Goal: Task Accomplishment & Management: Complete application form

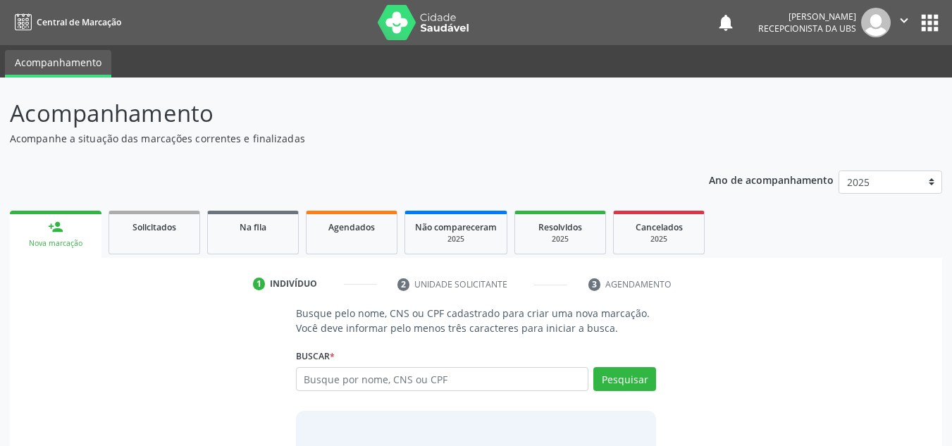
click at [311, 376] on input "text" at bounding box center [442, 379] width 293 height 24
type input "898002997550329"
click at [630, 374] on button "Pesquisar" at bounding box center [625, 379] width 63 height 24
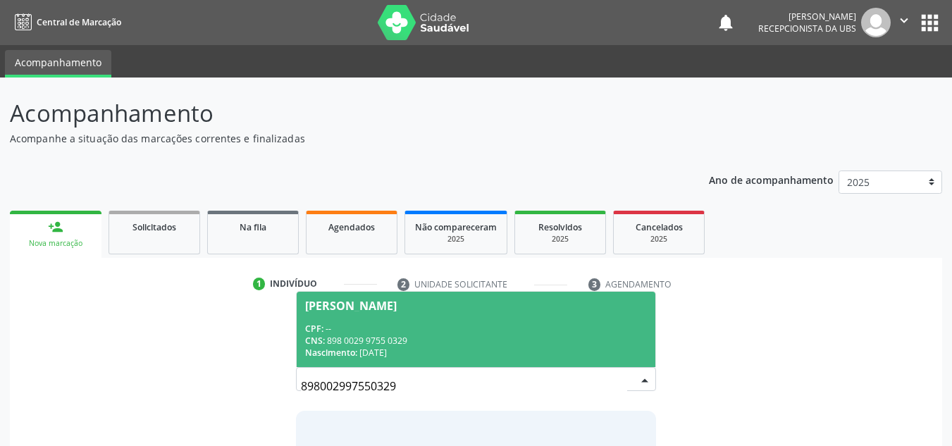
click at [383, 310] on div "[PERSON_NAME]" at bounding box center [351, 305] width 92 height 11
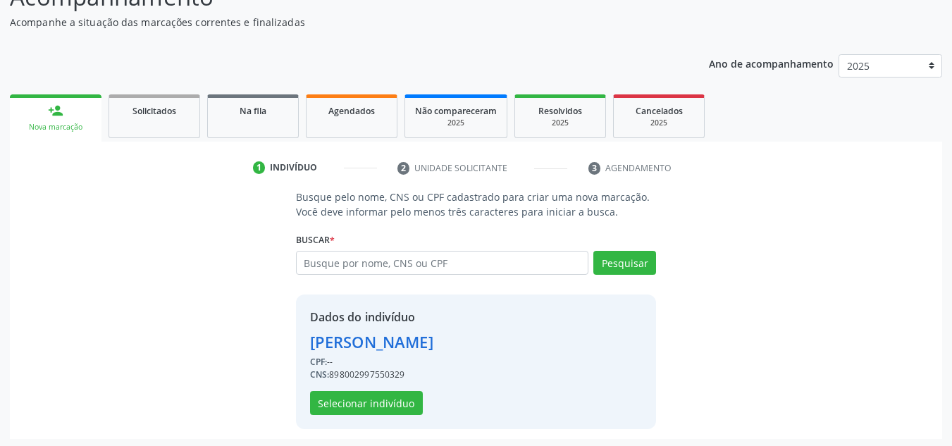
scroll to position [119, 0]
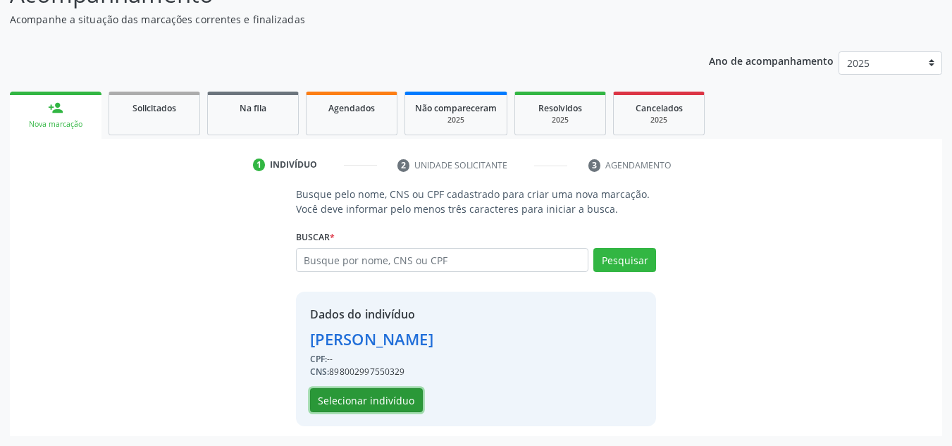
click at [356, 399] on button "Selecionar indivíduo" at bounding box center [366, 400] width 113 height 24
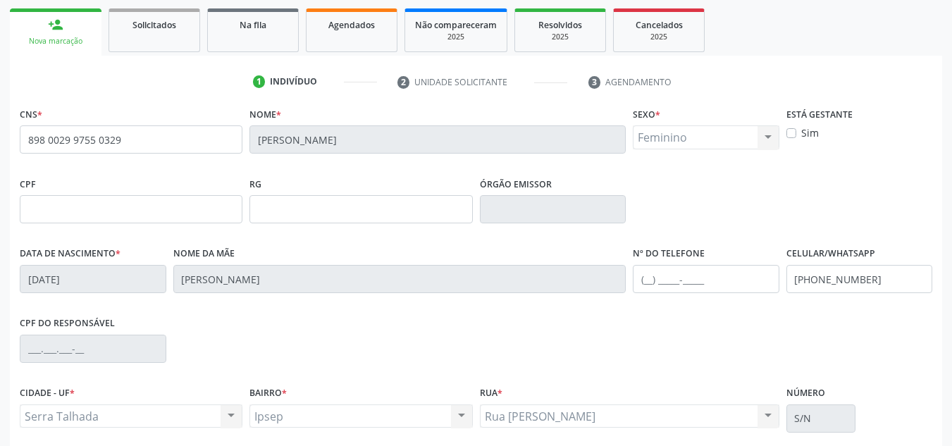
scroll to position [318, 0]
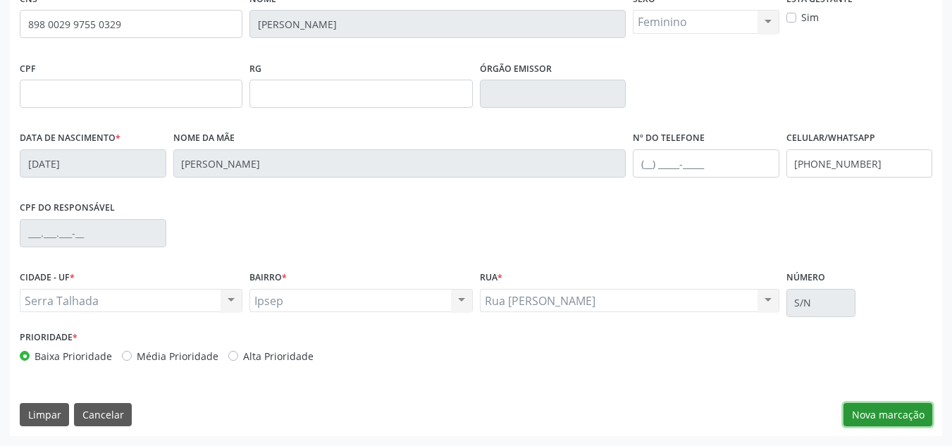
click at [887, 417] on button "Nova marcação" at bounding box center [888, 415] width 89 height 24
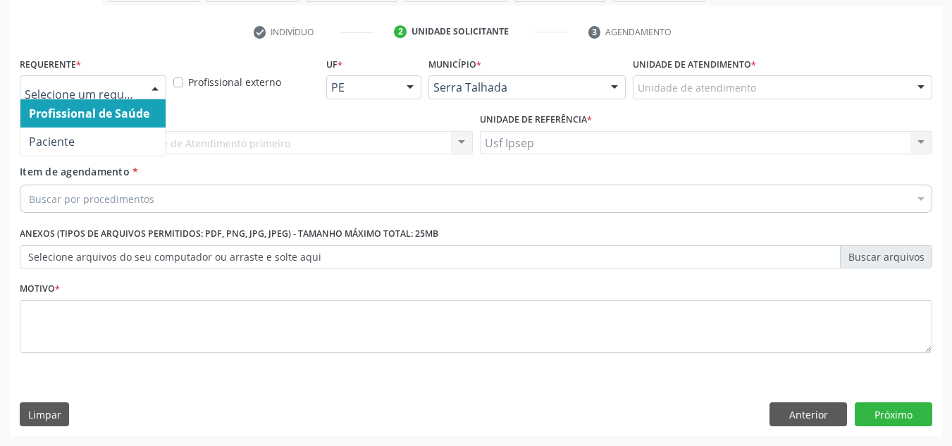
click at [157, 83] on div at bounding box center [155, 88] width 21 height 24
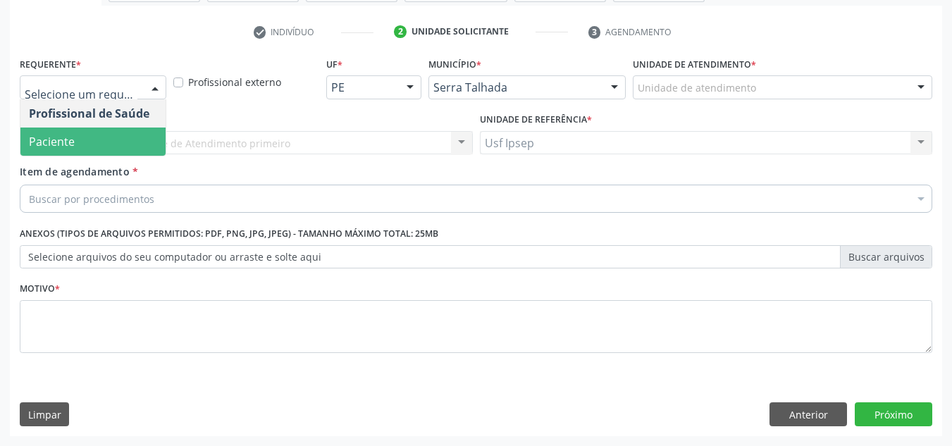
click at [128, 134] on span "Paciente" at bounding box center [92, 142] width 145 height 28
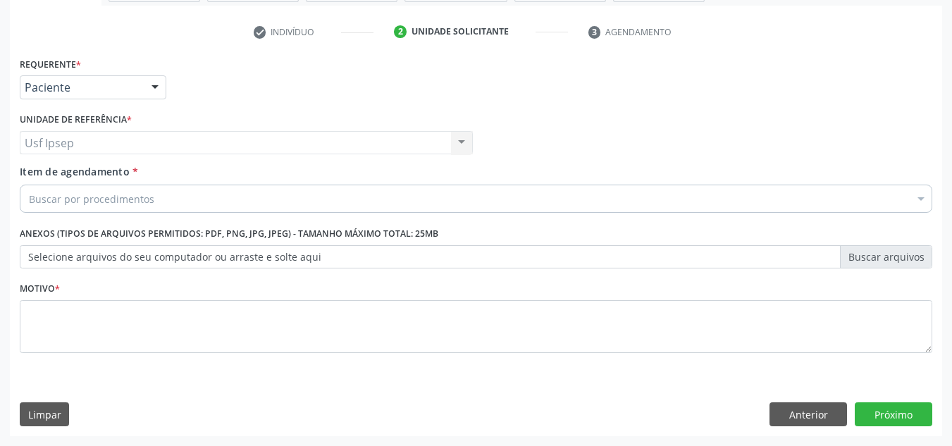
click at [51, 170] on span "Item de agendamento" at bounding box center [75, 171] width 110 height 13
click at [29, 185] on input "Item de agendamento *" at bounding box center [29, 199] width 0 height 28
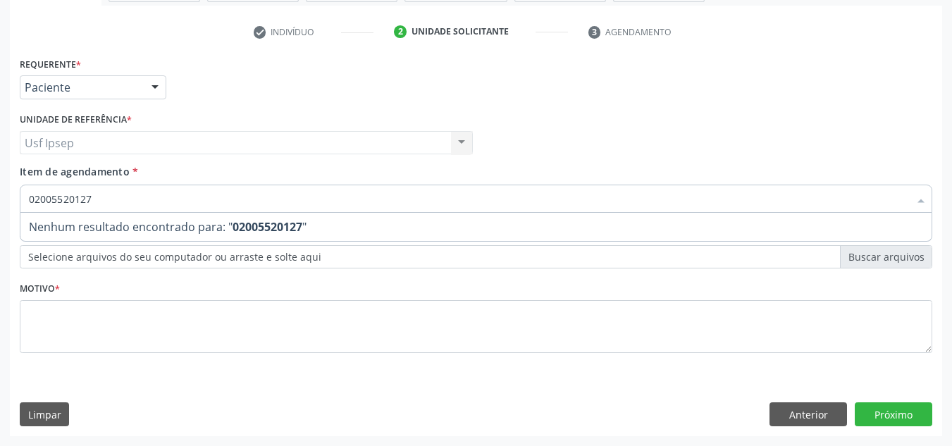
click at [94, 195] on input "02005520127" at bounding box center [469, 199] width 880 height 28
click at [100, 197] on input "020002050127" at bounding box center [469, 199] width 880 height 28
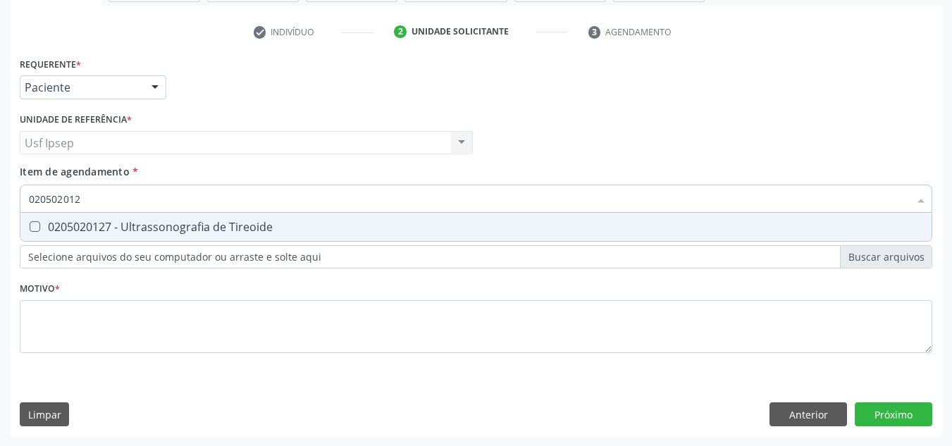
type input "0205020127"
click at [38, 226] on Tireoide at bounding box center [35, 226] width 11 height 11
click at [30, 226] on Tireoide "checkbox" at bounding box center [24, 226] width 9 height 9
checkbox Tireoide "true"
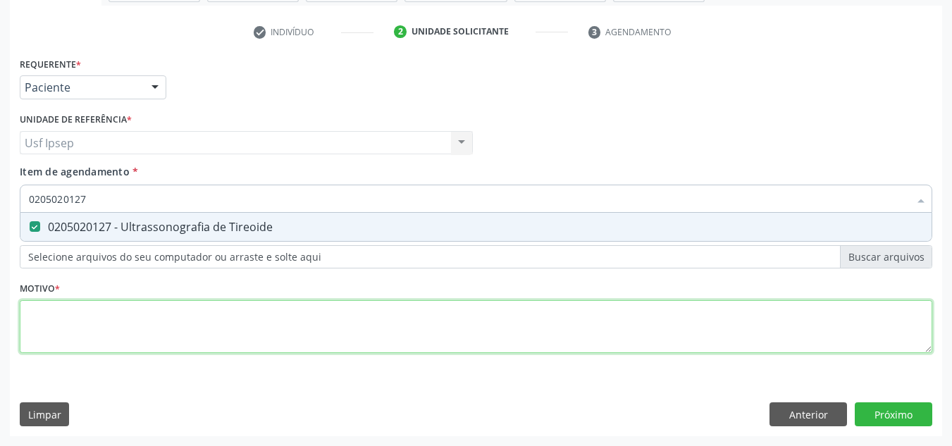
click at [49, 325] on div "Requerente * Paciente Profissional de Saúde Paciente Nenhum resultado encontrad…" at bounding box center [476, 213] width 913 height 319
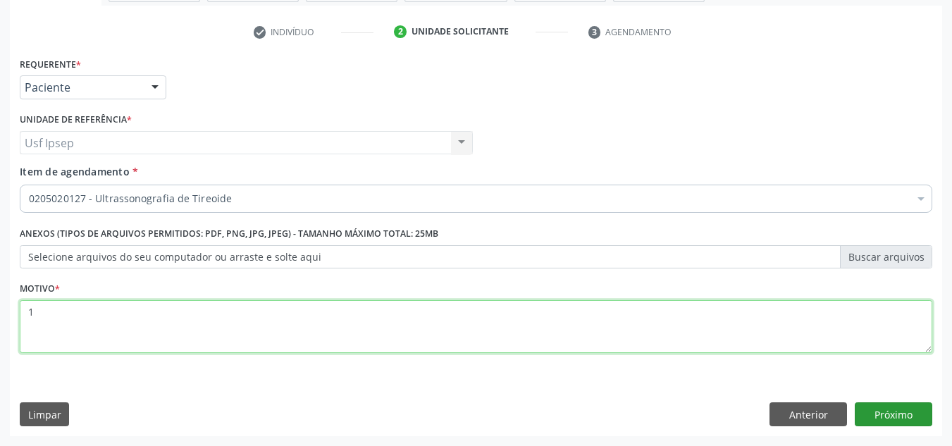
type textarea "1"
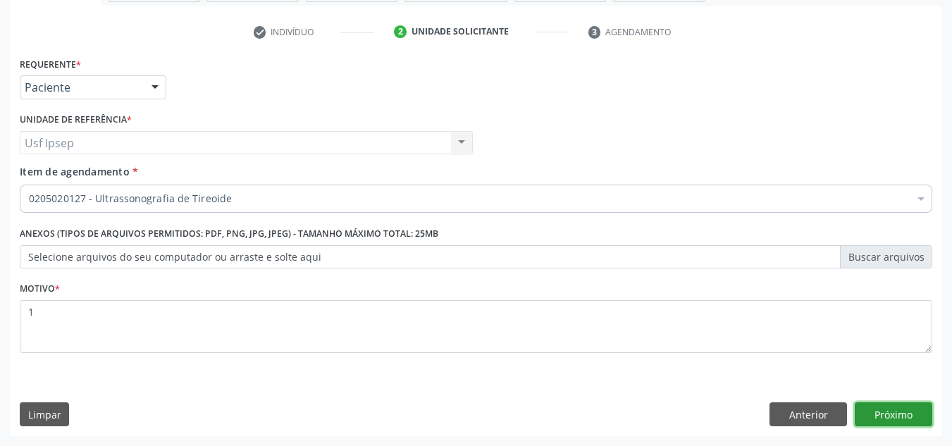
click at [890, 414] on button "Próximo" at bounding box center [894, 415] width 78 height 24
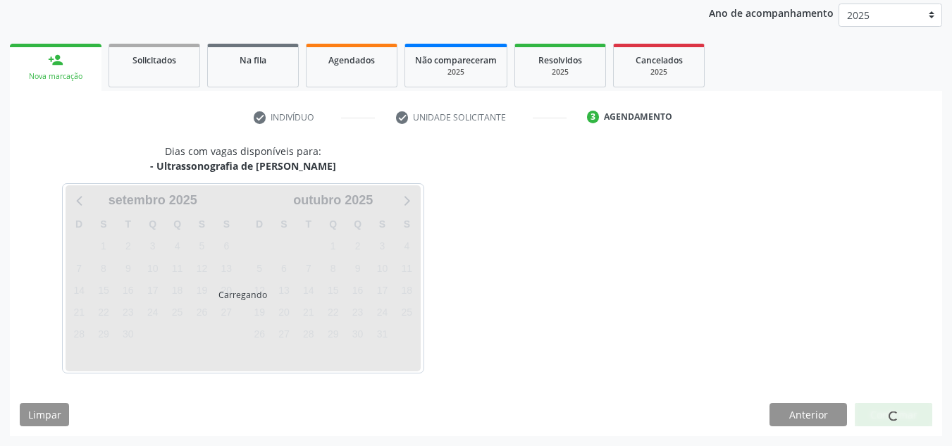
scroll to position [167, 0]
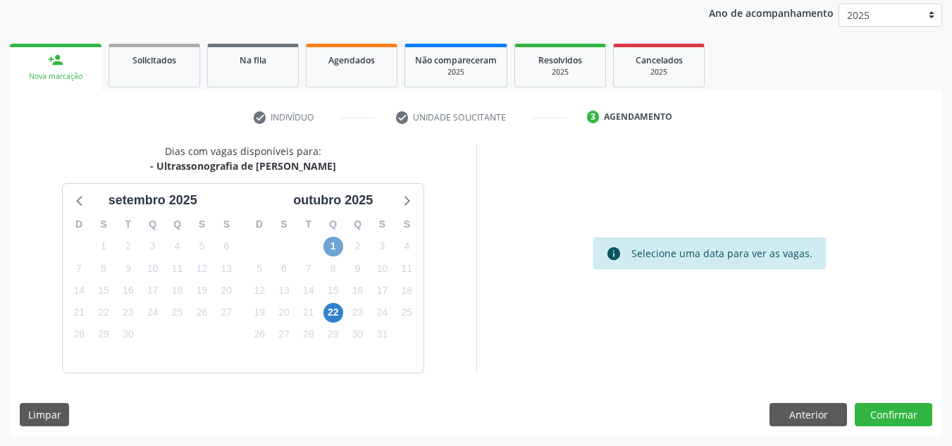
click at [332, 247] on span "1" at bounding box center [334, 247] width 20 height 20
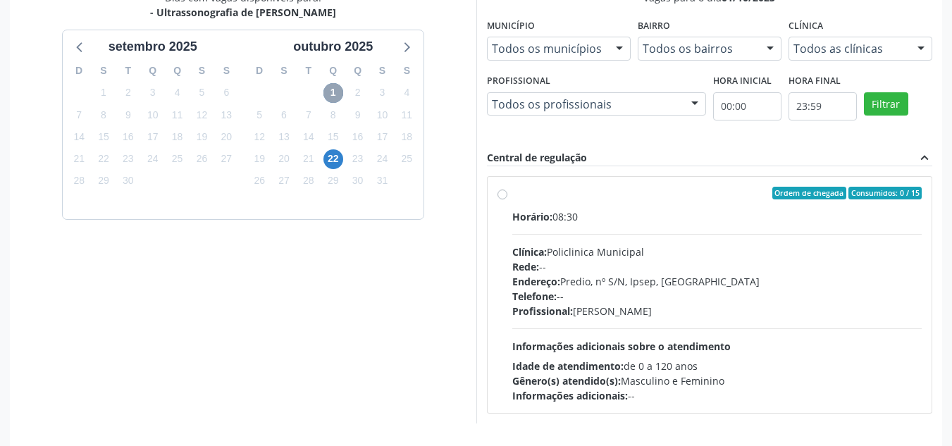
scroll to position [300, 0]
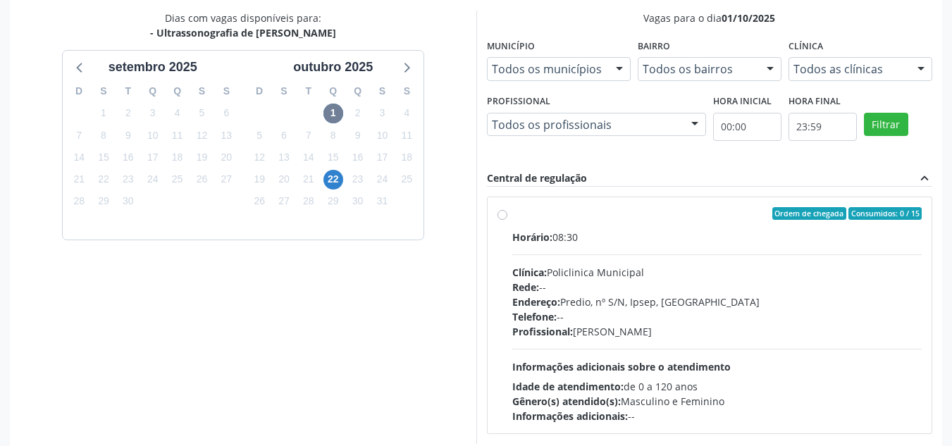
click at [512, 217] on label "Ordem de chegada Consumidos: 0 / 15 Horário: 08:30 Clínica: Policlinica Municip…" at bounding box center [717, 315] width 410 height 216
click at [500, 217] on input "Ordem de chegada Consumidos: 0 / 15 Horário: 08:30 Clínica: Policlinica Municip…" at bounding box center [503, 213] width 10 height 13
radio input "true"
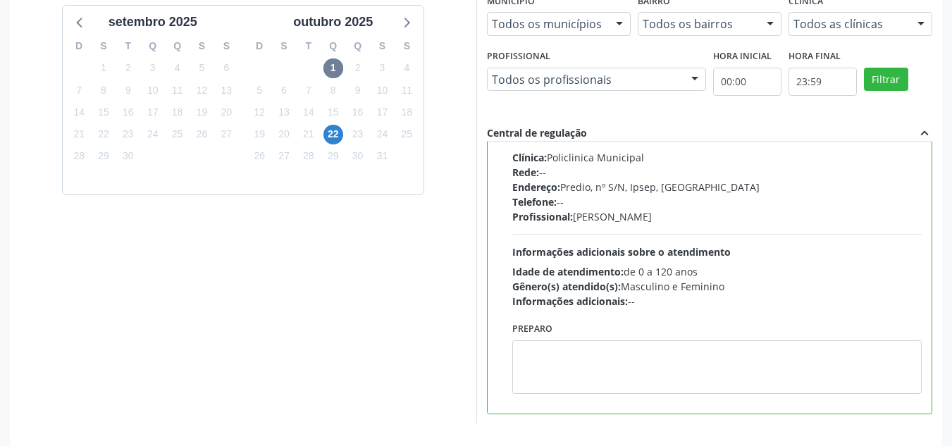
scroll to position [396, 0]
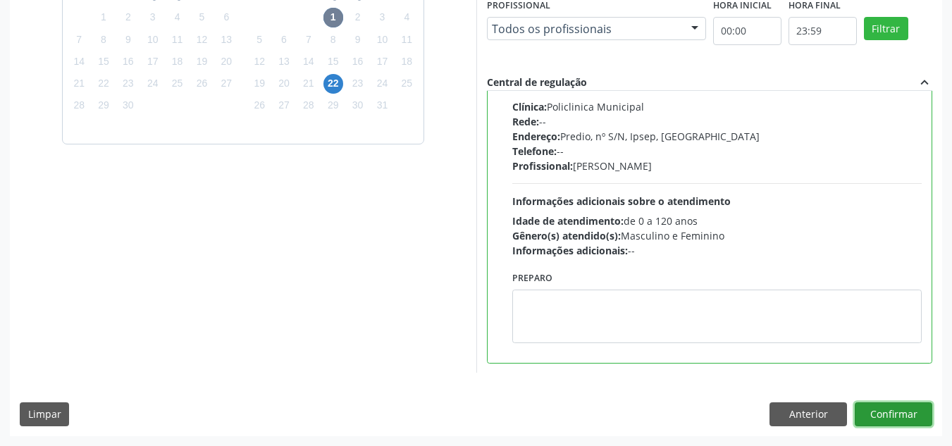
click at [899, 418] on button "Confirmar" at bounding box center [894, 415] width 78 height 24
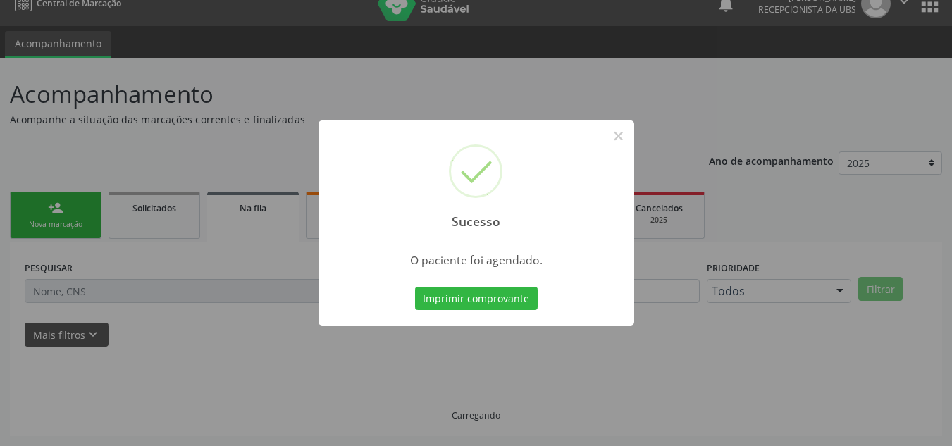
scroll to position [19, 0]
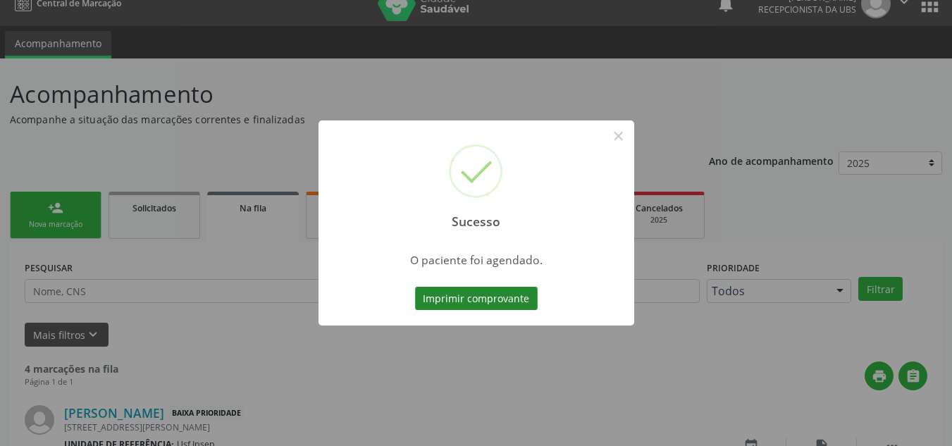
click at [443, 307] on button "Imprimir comprovante" at bounding box center [476, 299] width 123 height 24
